Goal: Task Accomplishment & Management: Use online tool/utility

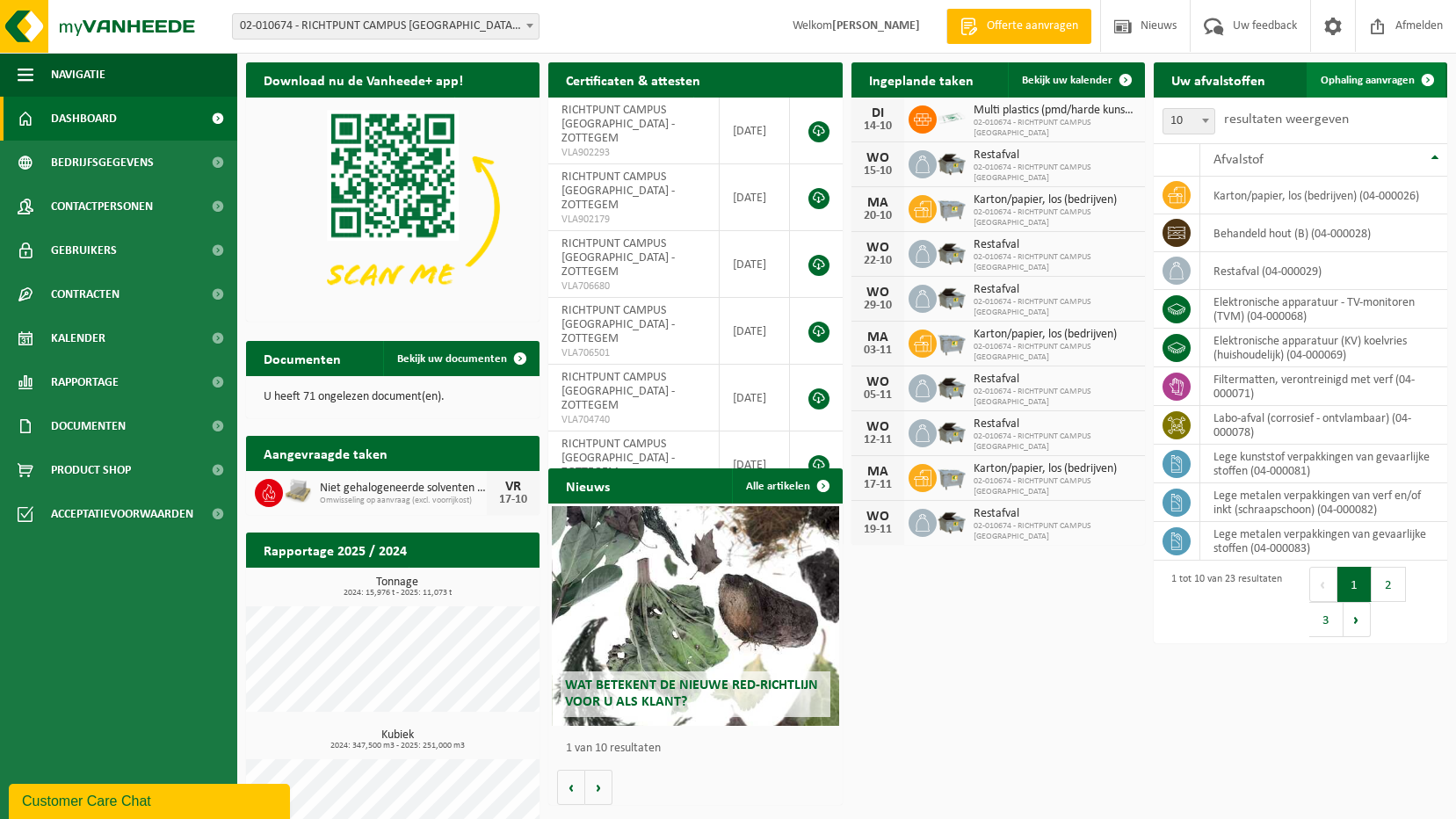
click at [1335, 77] on span "Ophaling aanvragen" at bounding box center [1367, 81] width 94 height 12
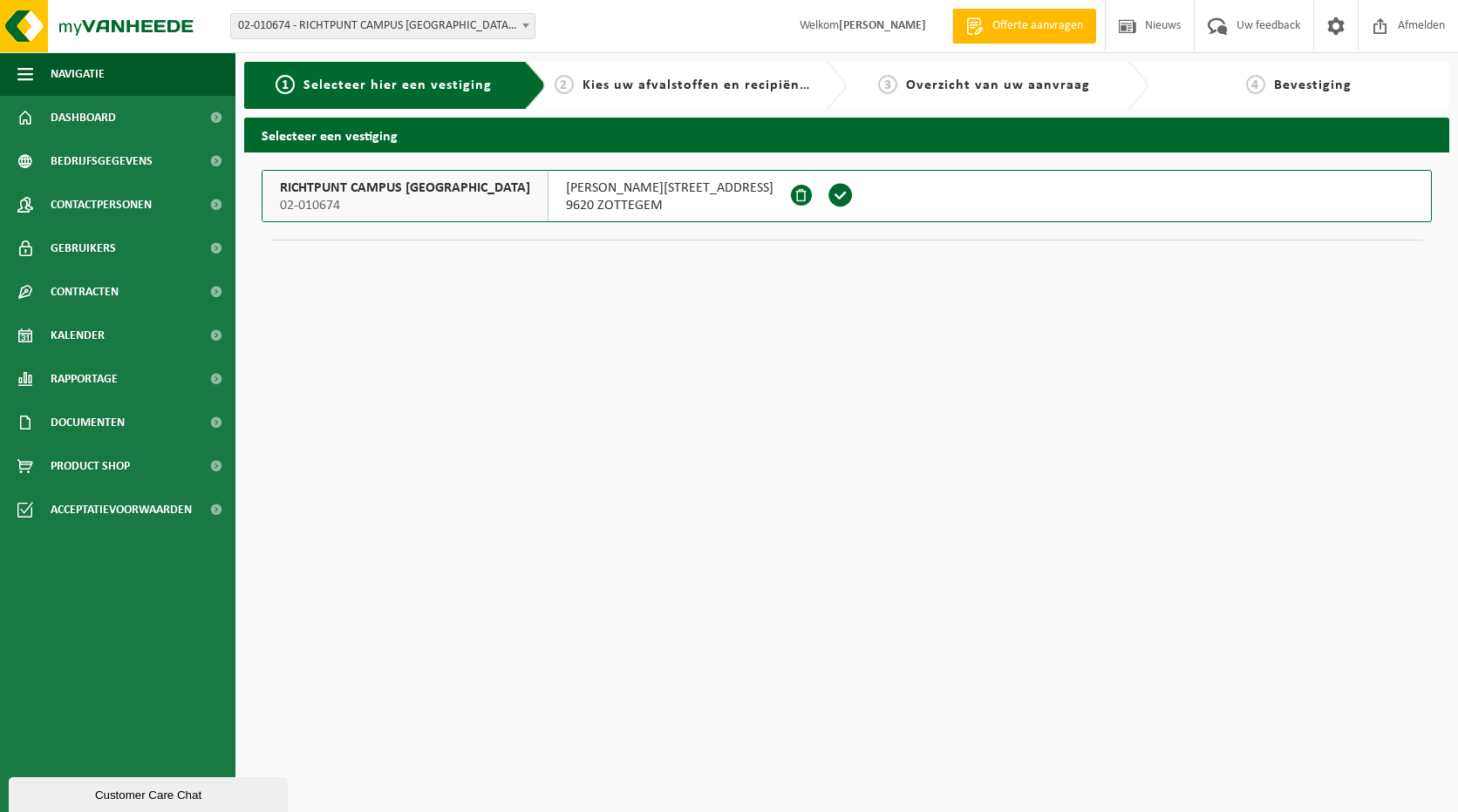
click at [565, 193] on span "SABINA VAN BEIERENLAAN 35" at bounding box center [669, 188] width 207 height 17
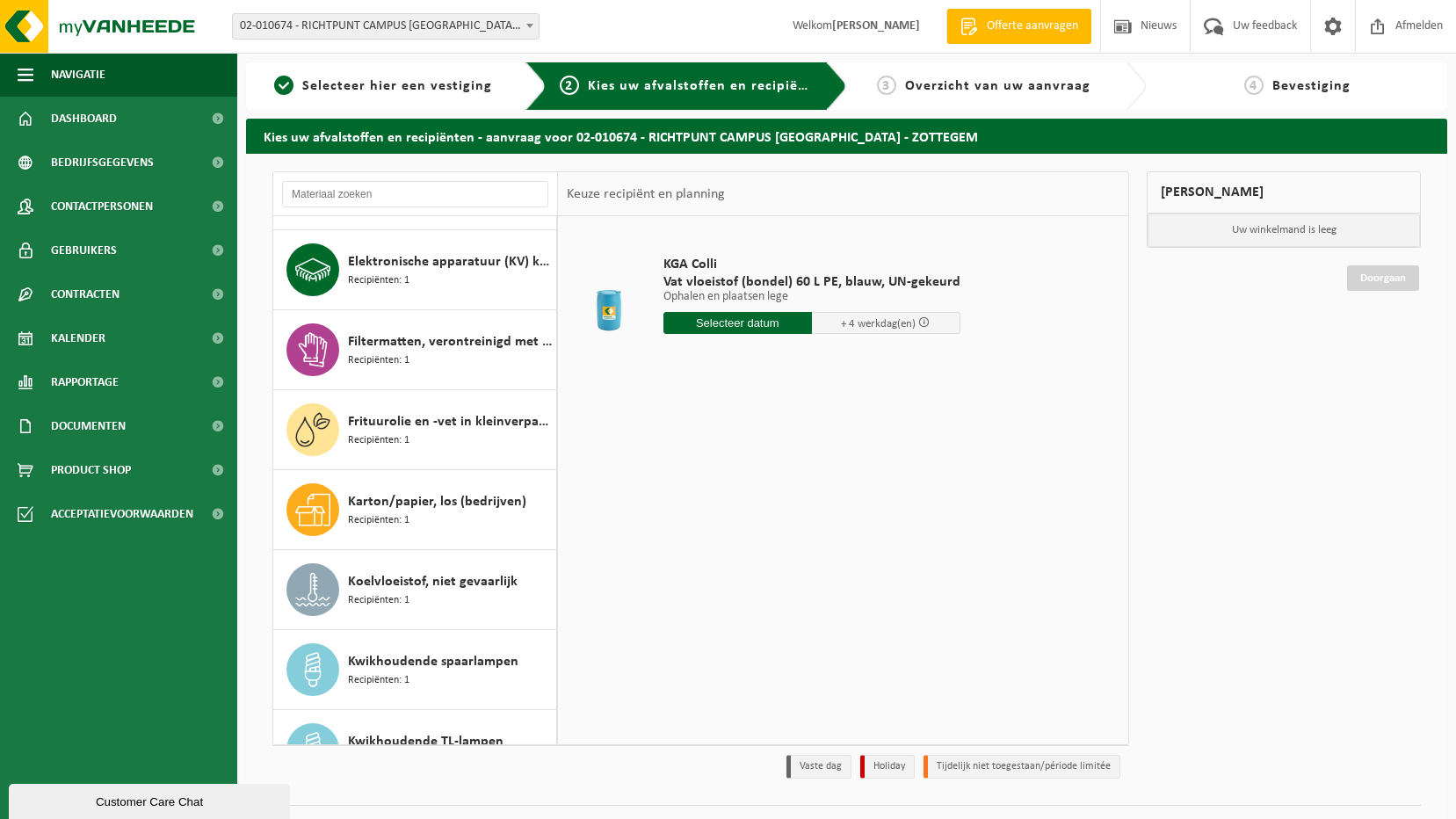
scroll to position [264, 0]
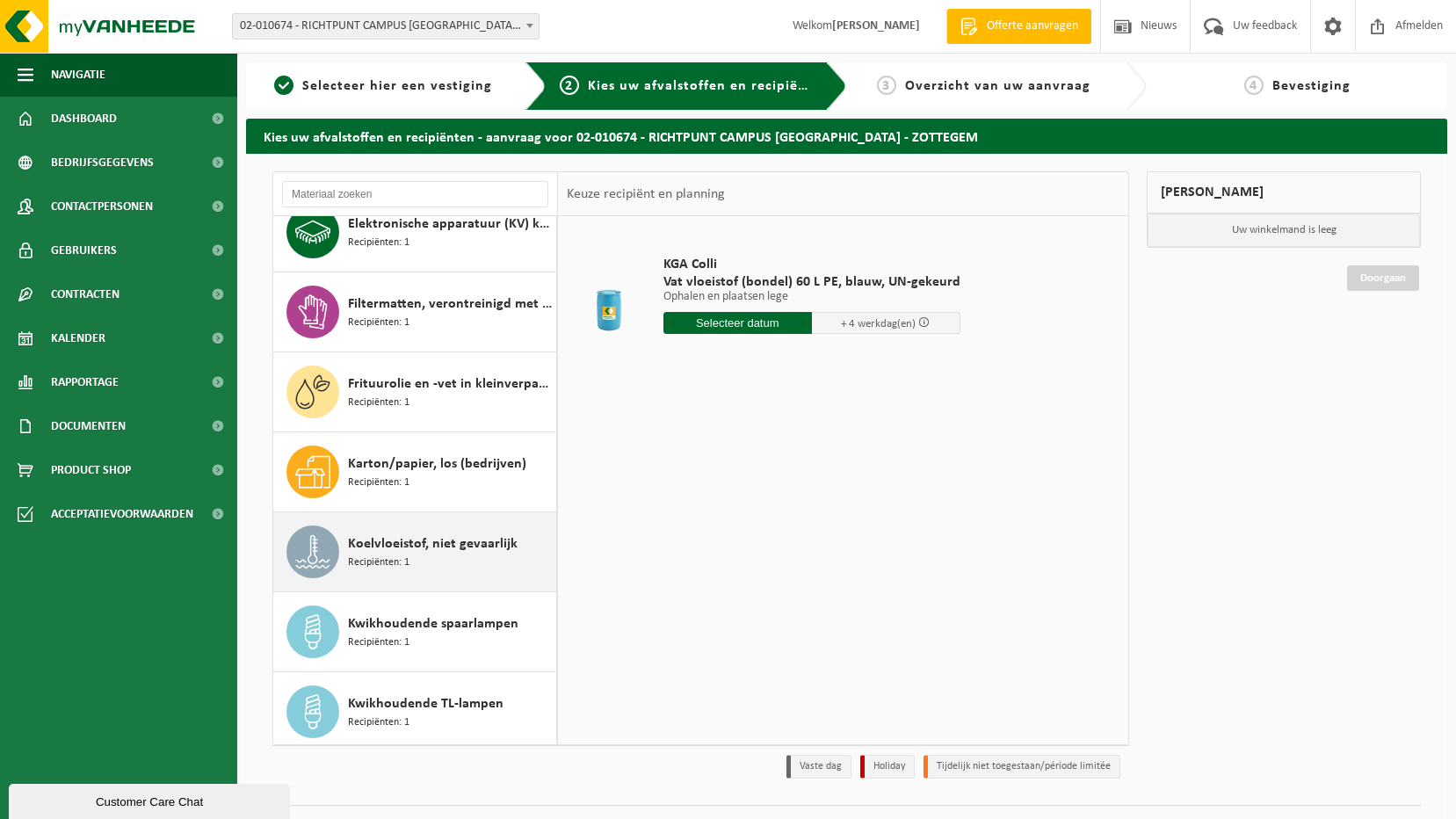
click at [444, 543] on span "Koelvloeistof, niet gevaarlijk" at bounding box center [433, 544] width 169 height 21
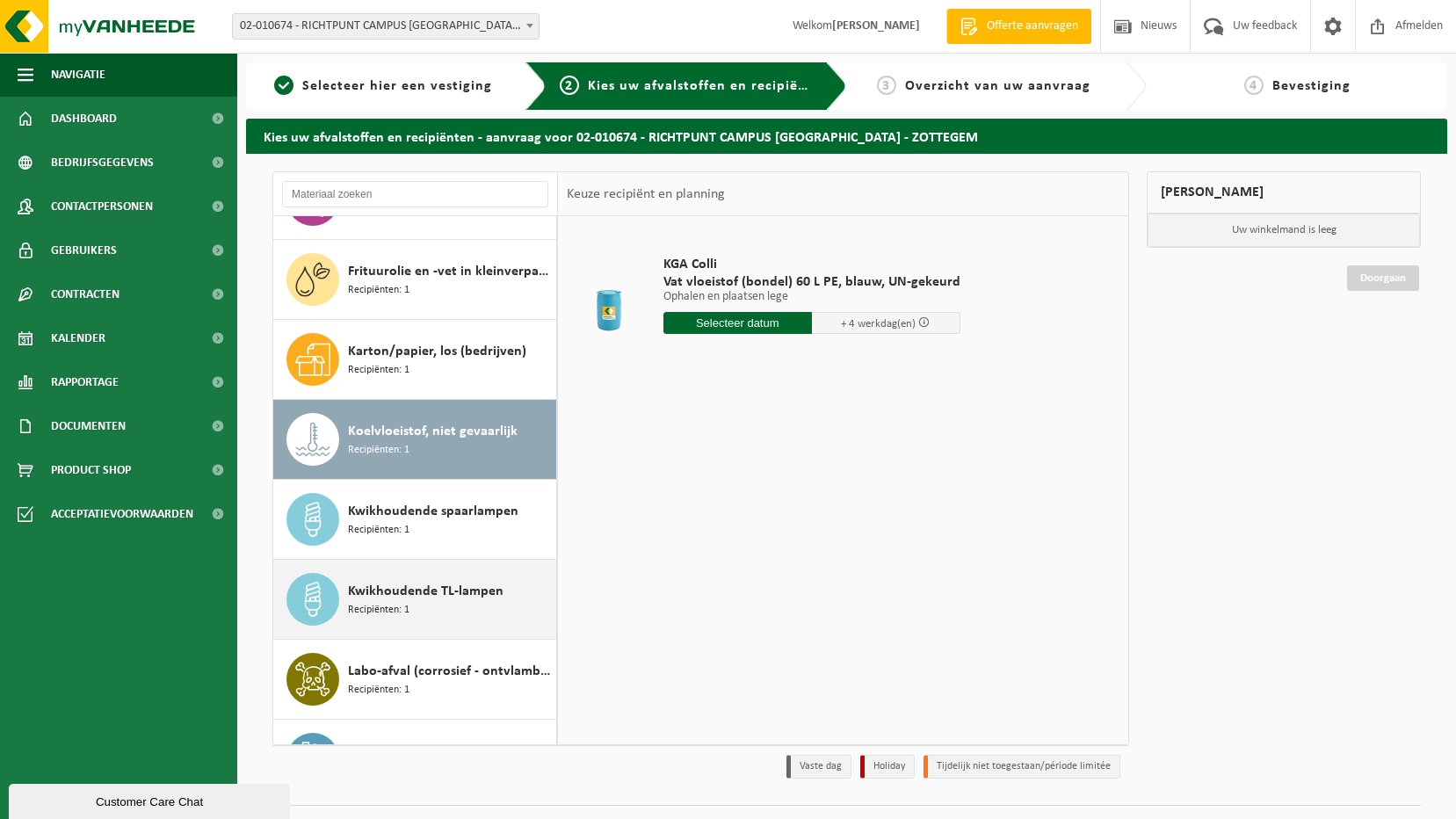
scroll to position [560, 0]
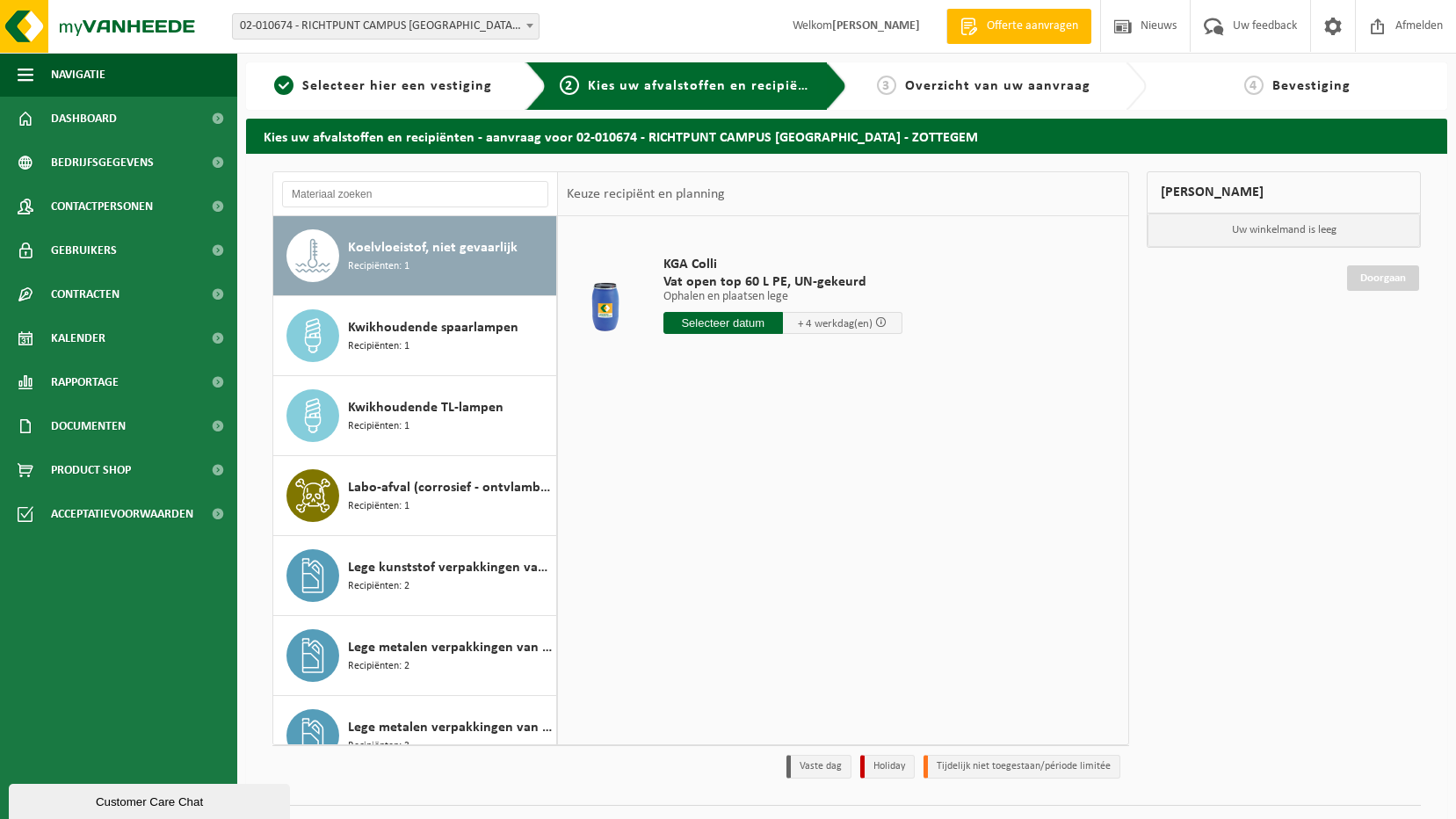
click at [764, 322] on input "text" at bounding box center [723, 323] width 120 height 22
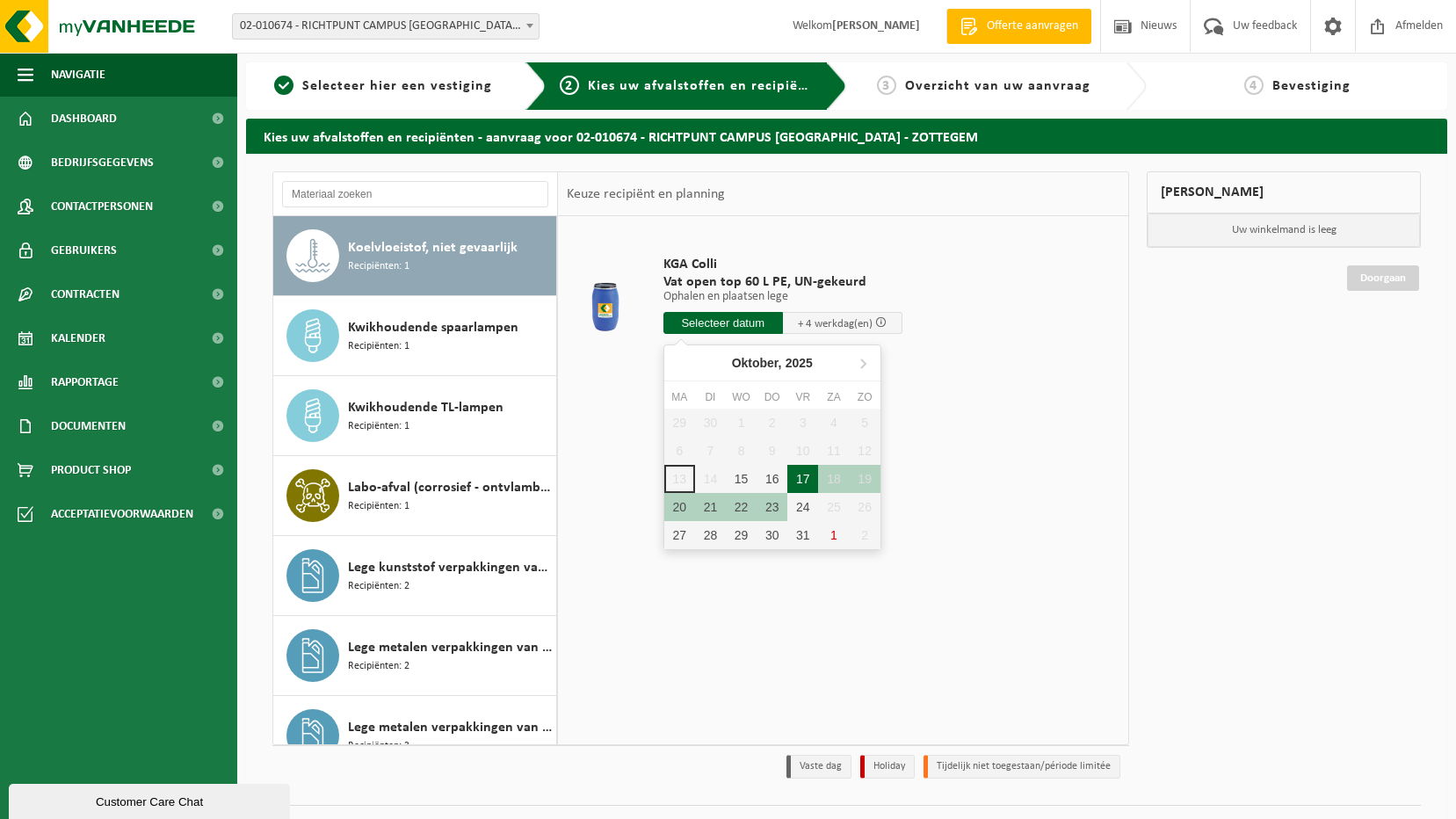
click at [806, 485] on div "17" at bounding box center [803, 479] width 31 height 28
type input "Van 2025-10-17"
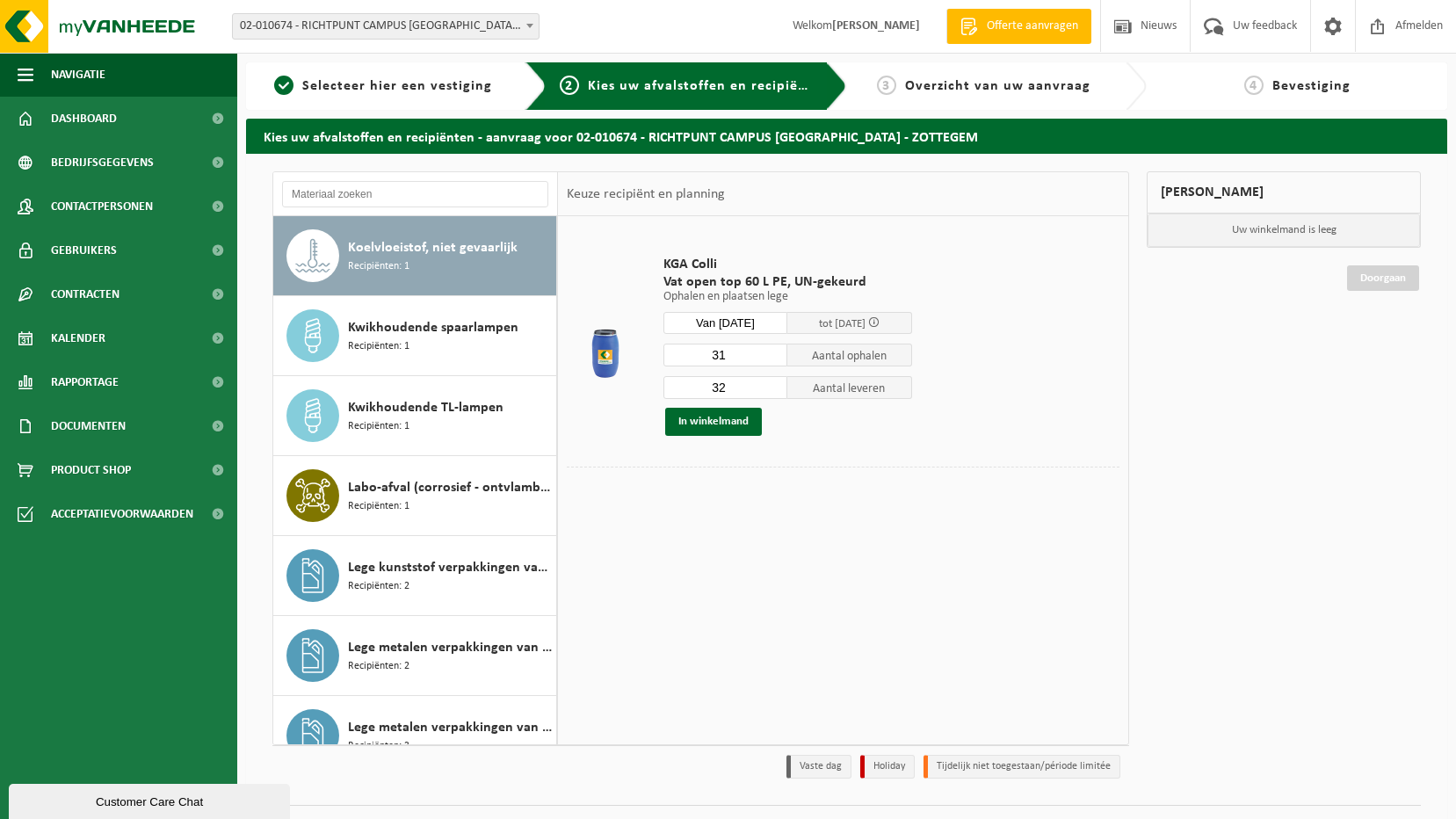
click at [772, 360] on input "31" at bounding box center [726, 354] width 124 height 22
click at [772, 360] on input "30" at bounding box center [726, 354] width 124 height 22
click at [772, 360] on input "29" at bounding box center [726, 354] width 124 height 22
click at [772, 360] on input "28" at bounding box center [726, 354] width 124 height 22
click at [772, 360] on input "27" at bounding box center [726, 354] width 124 height 22
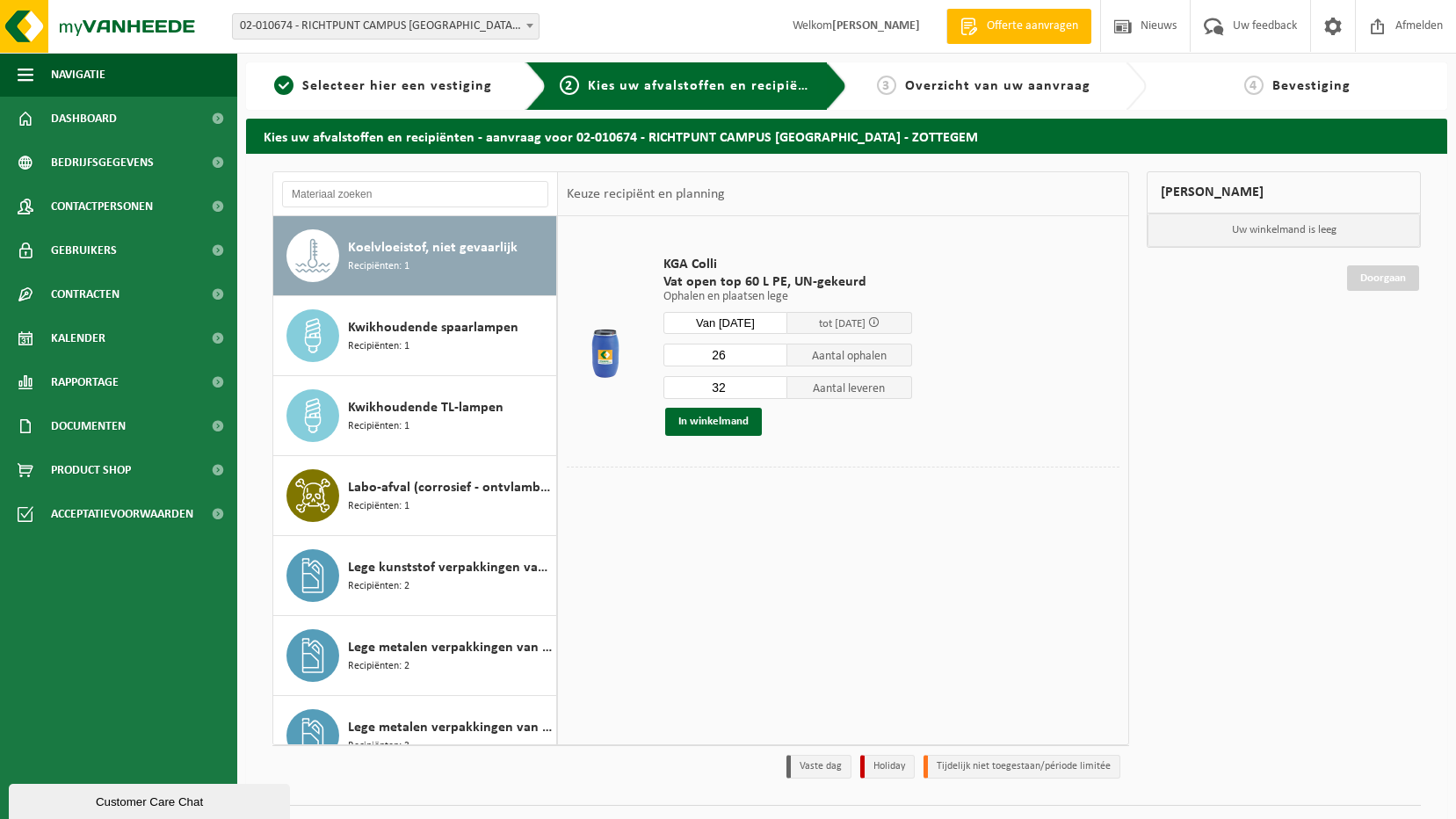
click at [772, 360] on input "26" at bounding box center [726, 354] width 124 height 22
click at [772, 360] on input "5" at bounding box center [726, 354] width 124 height 22
click at [772, 355] on input "4" at bounding box center [726, 354] width 124 height 22
click at [772, 355] on input "3" at bounding box center [726, 354] width 124 height 22
type input "2"
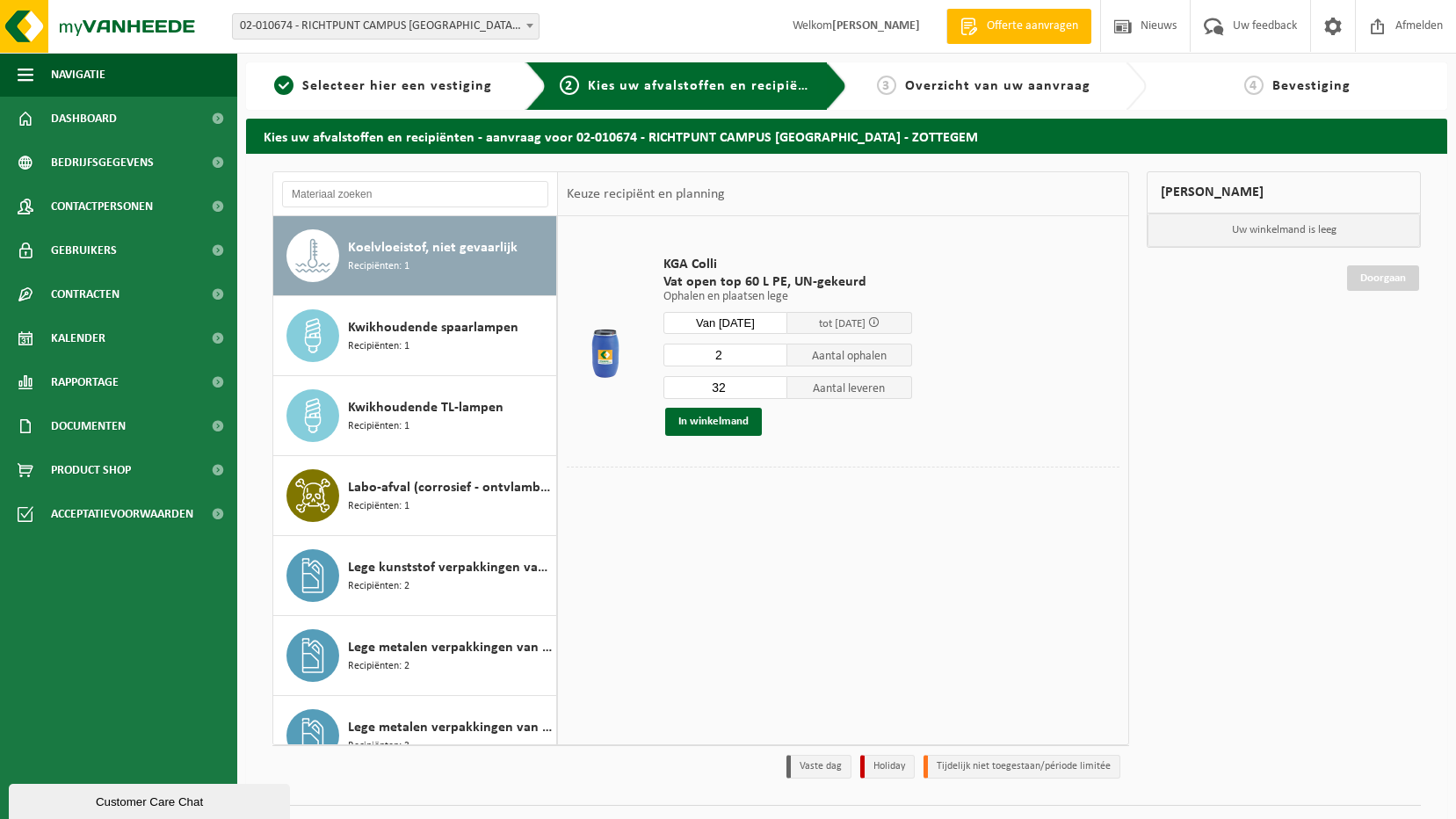
click at [772, 355] on input "2" at bounding box center [726, 354] width 124 height 22
click at [773, 391] on input "15" at bounding box center [726, 387] width 124 height 22
click at [773, 391] on input "14" at bounding box center [726, 387] width 124 height 22
click at [773, 391] on input "13" at bounding box center [726, 387] width 124 height 22
click at [773, 391] on input "12" at bounding box center [726, 387] width 124 height 22
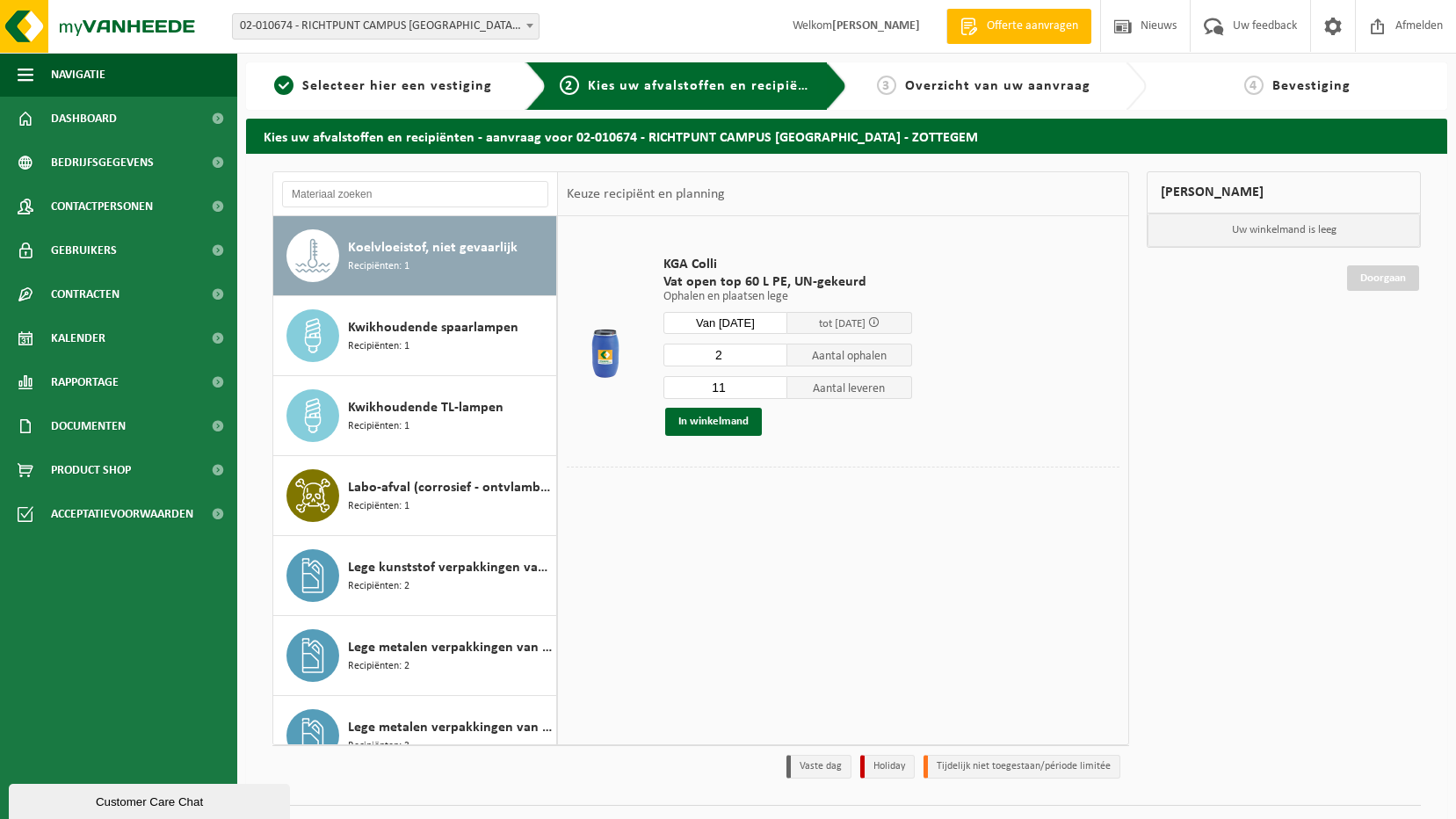
click at [773, 391] on input "11" at bounding box center [726, 387] width 124 height 22
click at [773, 391] on input "10" at bounding box center [726, 387] width 124 height 22
click at [773, 391] on input "9" at bounding box center [726, 387] width 124 height 22
click at [773, 391] on input "8" at bounding box center [726, 387] width 124 height 22
click at [773, 391] on input "7" at bounding box center [726, 387] width 124 height 22
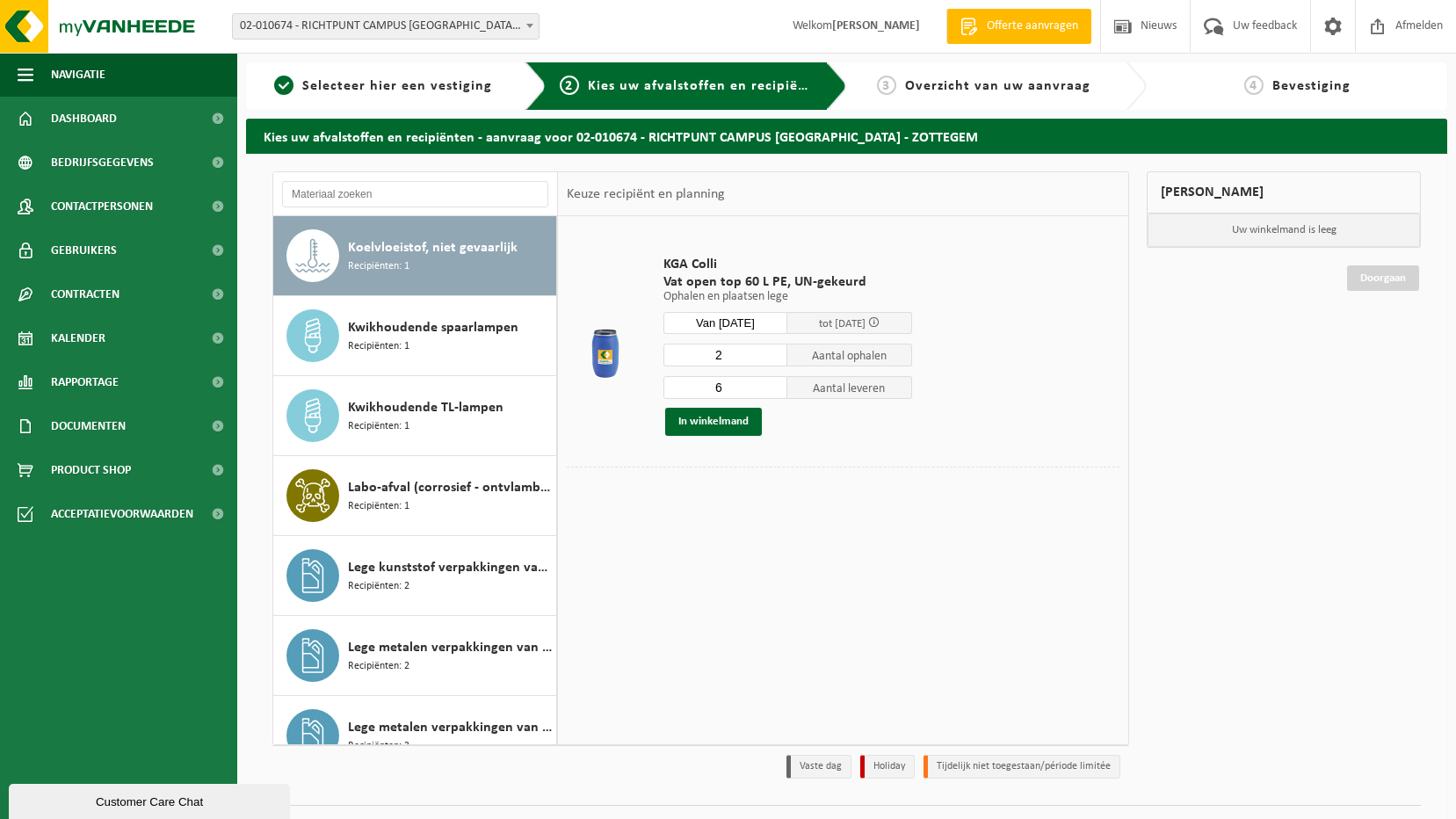
click at [773, 391] on input "6" at bounding box center [726, 387] width 124 height 22
click at [773, 391] on input "5" at bounding box center [726, 387] width 124 height 22
click at [773, 391] on input "4" at bounding box center [726, 387] width 124 height 22
click at [773, 391] on input "3" at bounding box center [726, 387] width 124 height 22
type input "2"
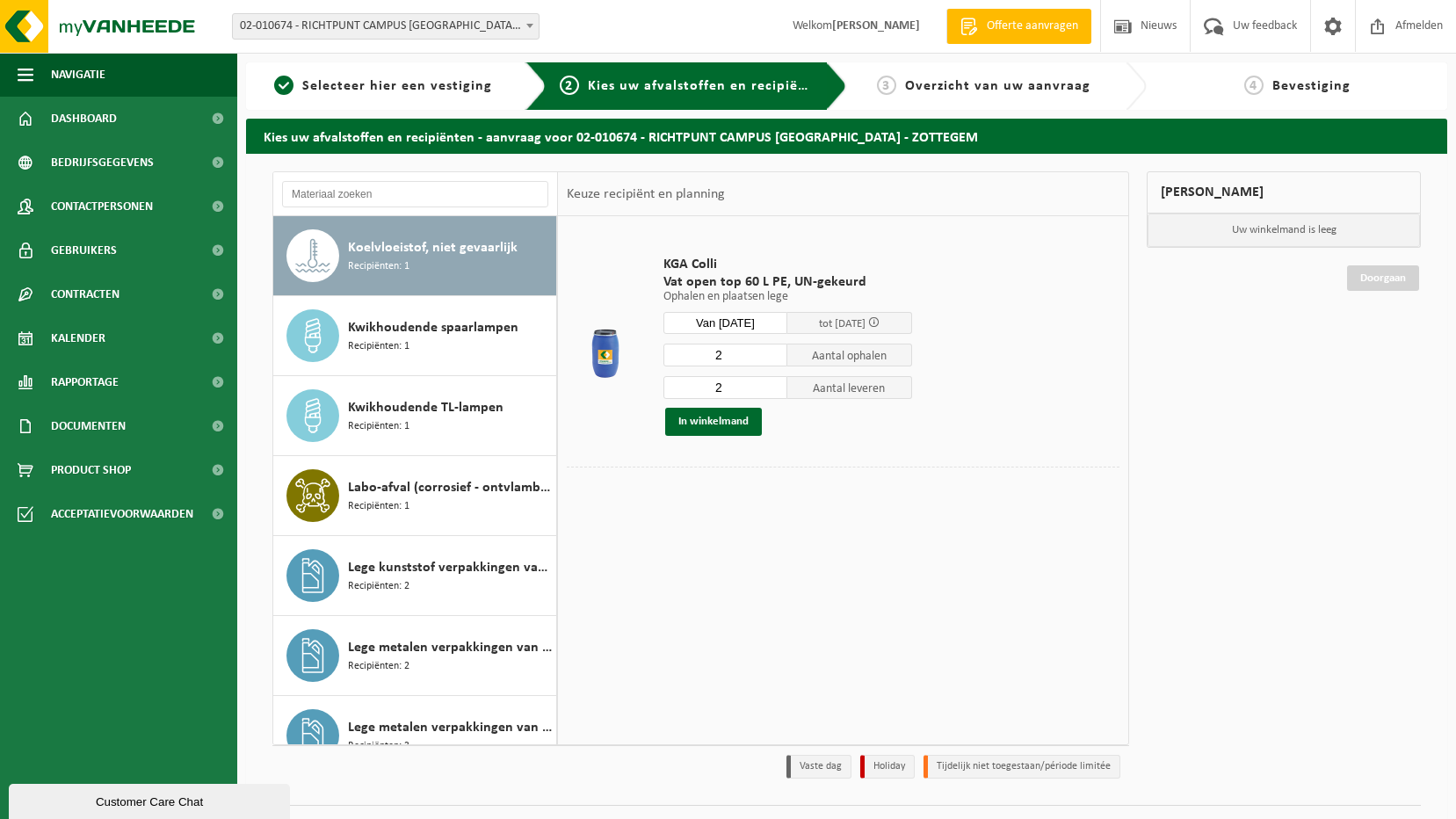
click at [773, 391] on input "2" at bounding box center [726, 387] width 124 height 22
click at [719, 427] on button "In winkelmand" at bounding box center [713, 421] width 96 height 28
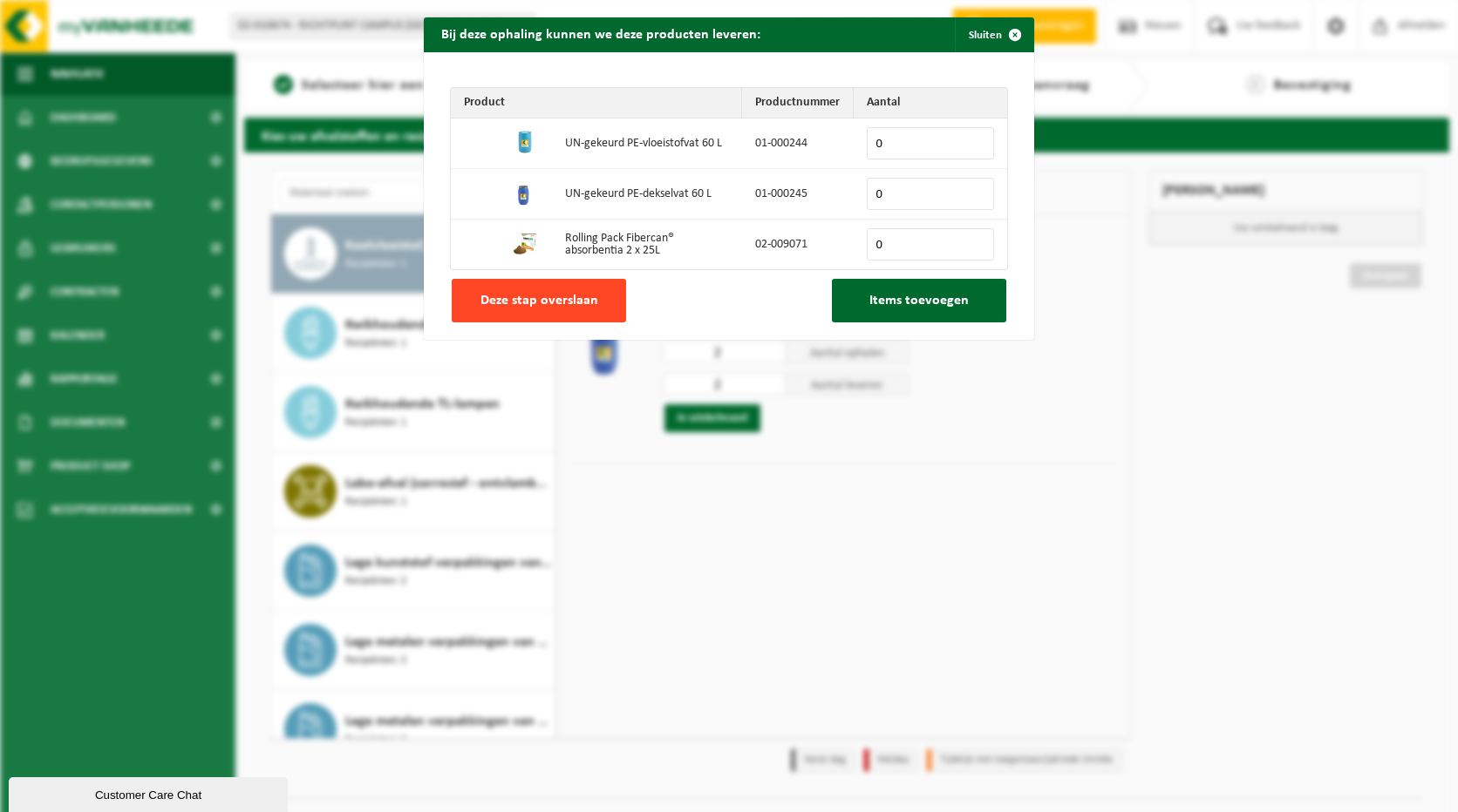
click at [524, 309] on button "Deze stap overslaan" at bounding box center [538, 300] width 175 height 43
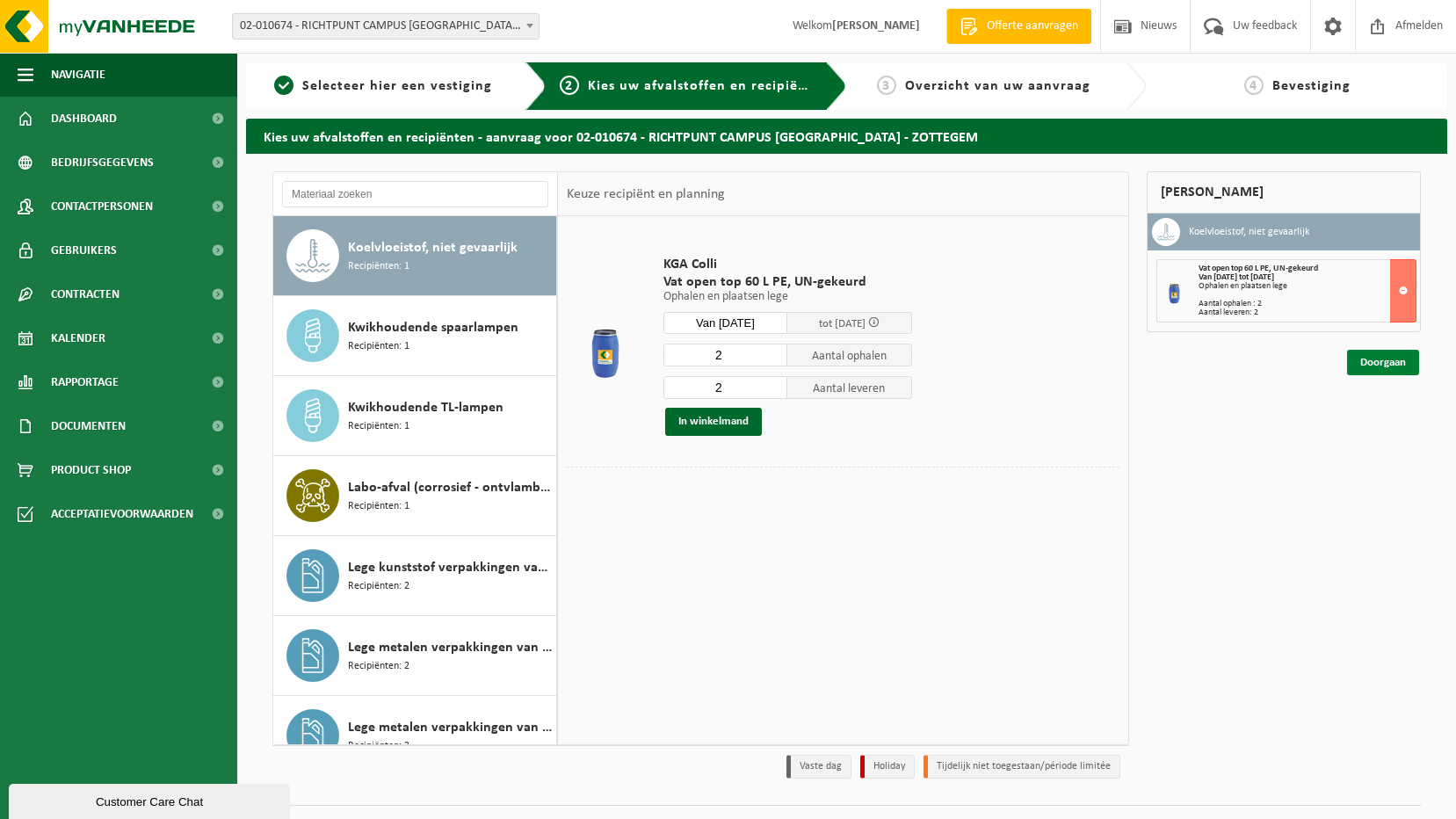
click at [1379, 362] on link "Doorgaan" at bounding box center [1383, 363] width 72 height 25
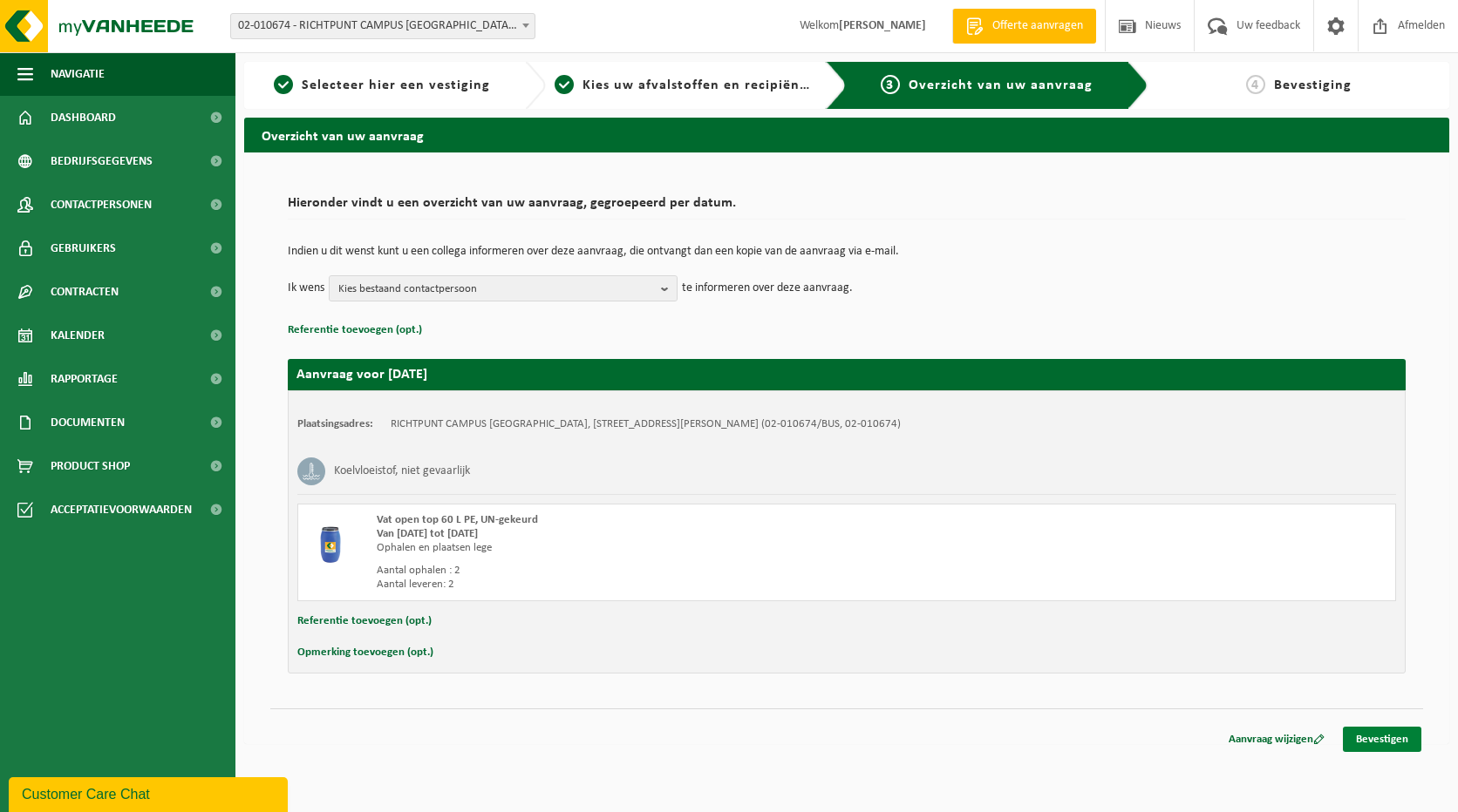
click at [1389, 738] on link "Bevestigen" at bounding box center [1382, 740] width 78 height 25
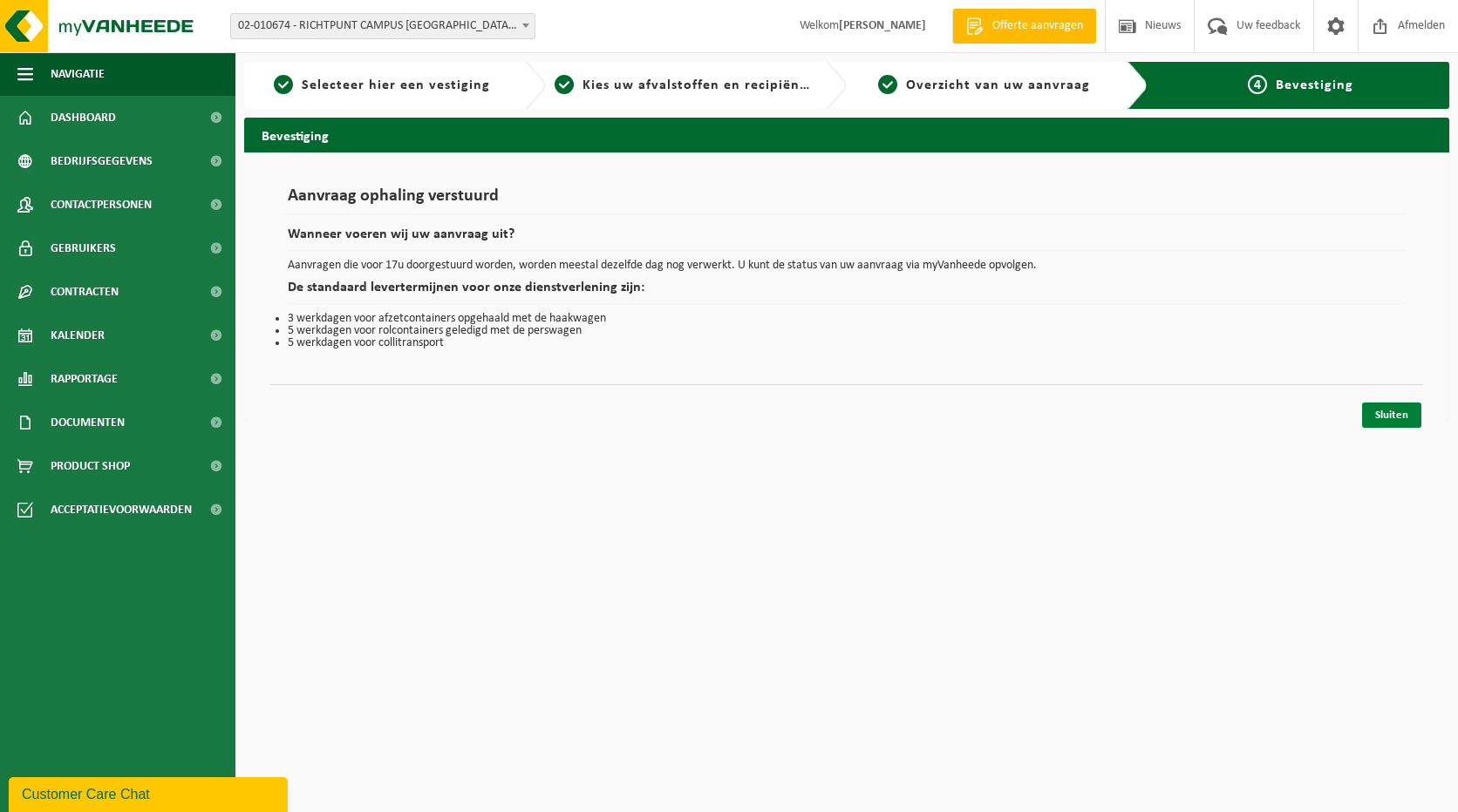
click at [1411, 423] on link "Sluiten" at bounding box center [1390, 415] width 59 height 25
